Goal: Task Accomplishment & Management: Complete application form

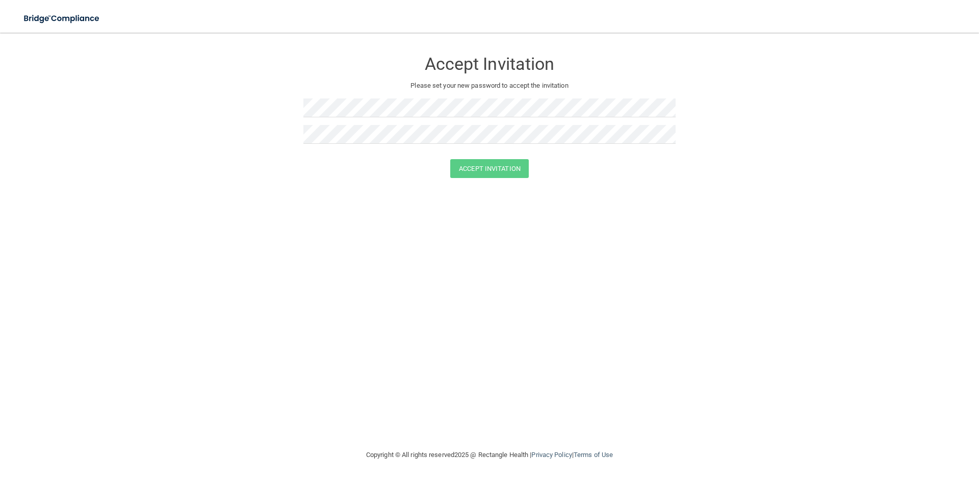
click at [402, 120] on div at bounding box center [489, 111] width 372 height 27
click at [405, 117] on div at bounding box center [489, 111] width 372 height 27
click at [489, 158] on div at bounding box center [489, 155] width 372 height 8
click at [493, 170] on button "Accept Invitation" at bounding box center [489, 168] width 79 height 19
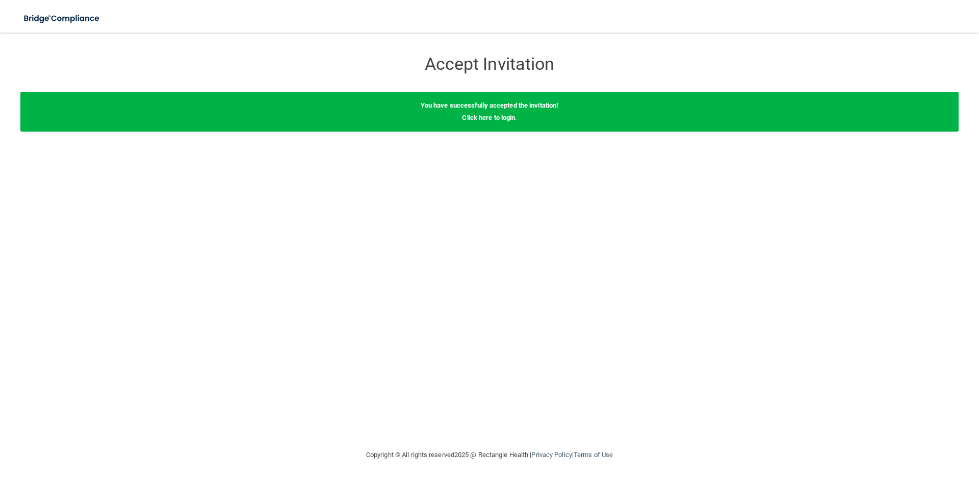
click at [482, 112] on div "You have successfully accepted the invitation! Click here to login ." at bounding box center [489, 112] width 938 height 40
click at [482, 118] on link "Click here to login" at bounding box center [488, 118] width 53 height 8
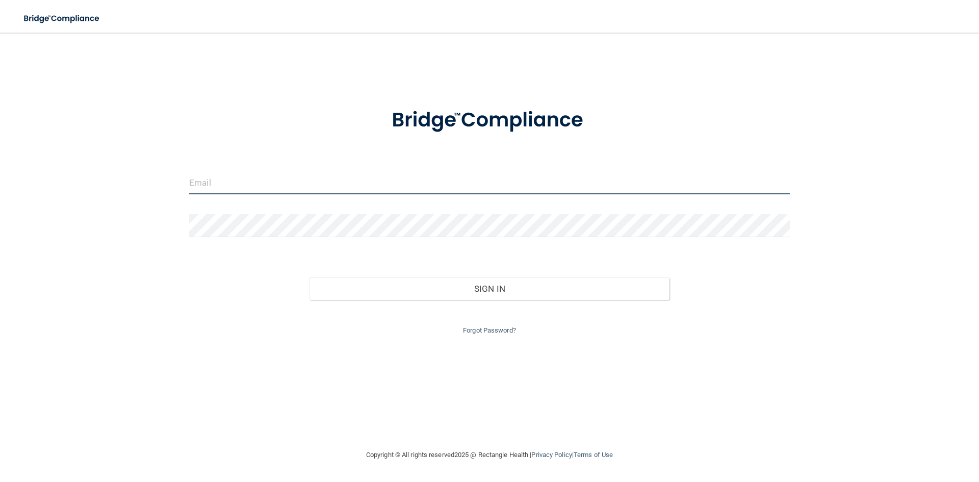
click at [342, 190] on input "email" at bounding box center [489, 182] width 601 height 23
type input "[EMAIL_ADDRESS][DOMAIN_NAME]"
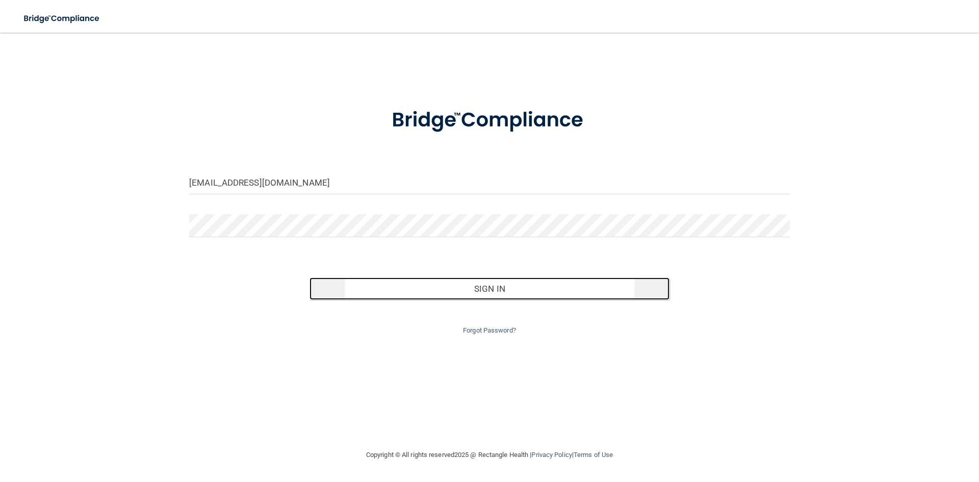
click at [438, 290] on button "Sign In" at bounding box center [489, 288] width 360 height 22
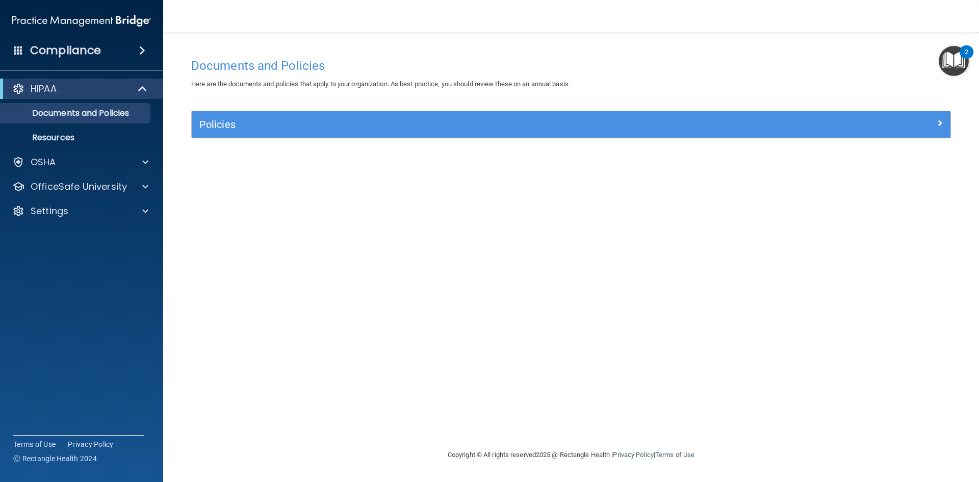
click at [9, 51] on div "Compliance" at bounding box center [81, 50] width 163 height 22
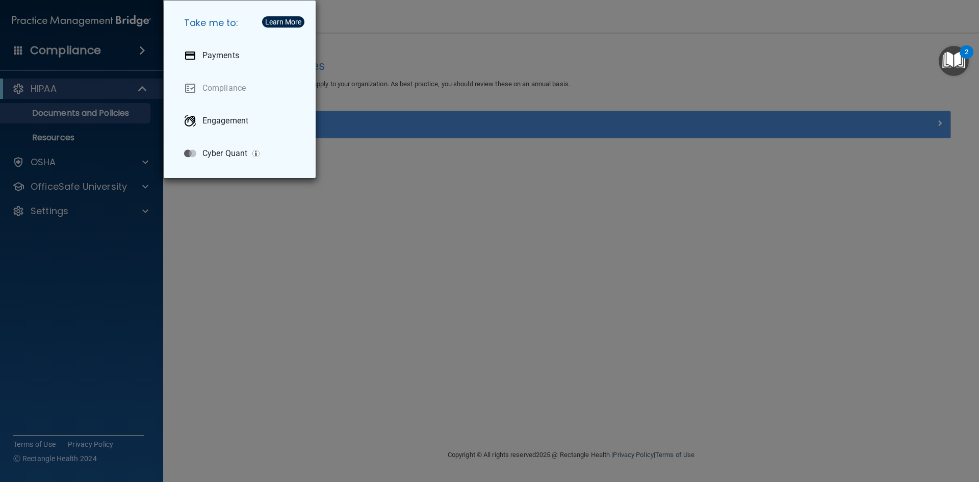
click at [507, 313] on div "Take me to: Payments Compliance Engagement Cyber Quant" at bounding box center [489, 241] width 979 height 482
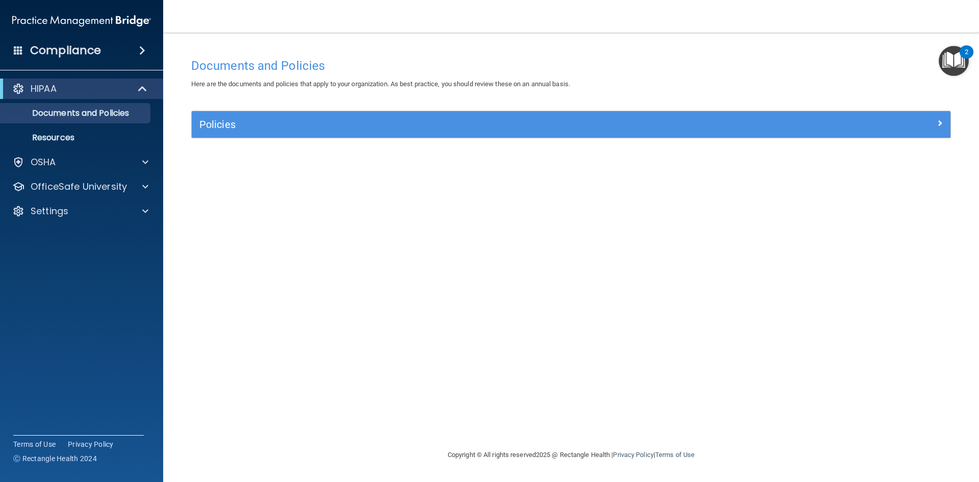
click at [946, 57] on img "Open Resource Center, 2 new notifications" at bounding box center [953, 61] width 30 height 30
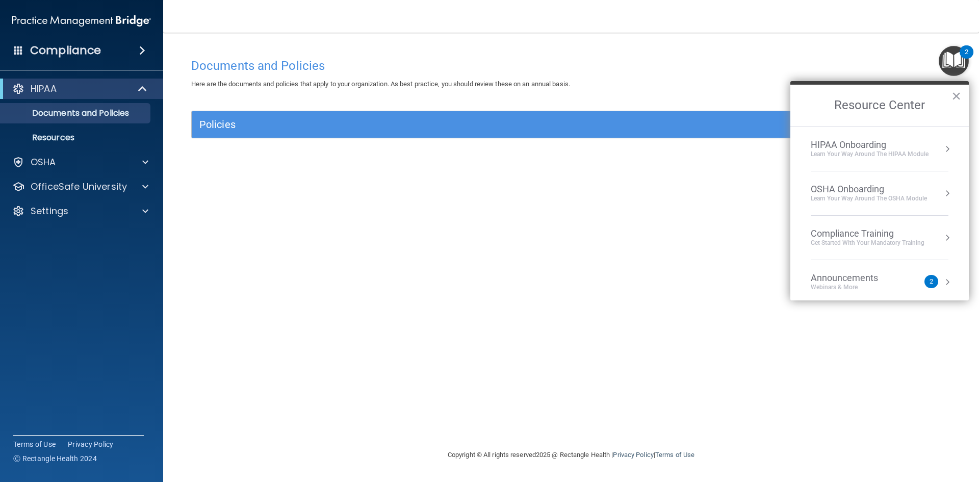
click at [824, 284] on div "Webinars & More" at bounding box center [855, 287] width 88 height 9
